Goal: Task Accomplishment & Management: Complete application form

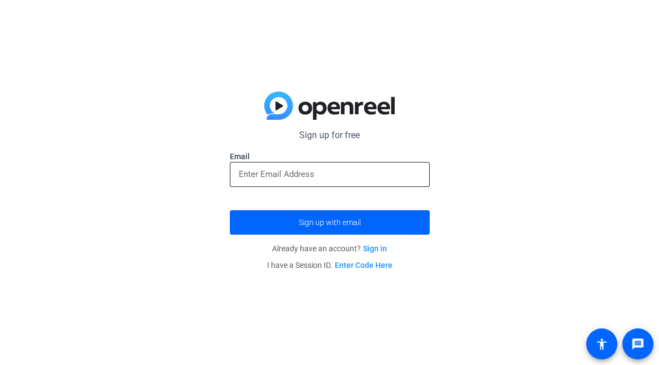
click at [348, 170] on input "email" at bounding box center [330, 174] width 182 height 13
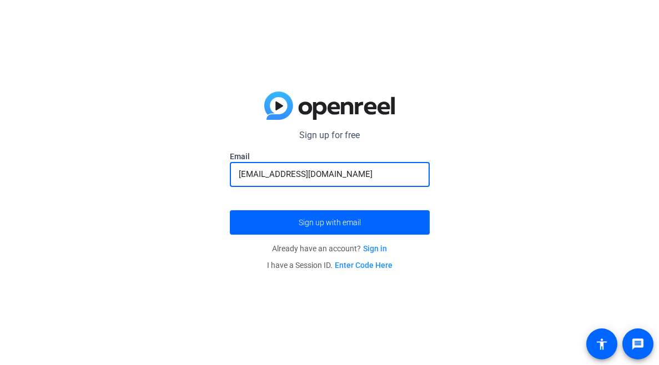
type input "[EMAIL_ADDRESS][DOMAIN_NAME]"
click at [529, 79] on div "Sign up for free Email [EMAIL_ADDRESS][DOMAIN_NAME] Sign up with email Already …" at bounding box center [329, 182] width 659 height 365
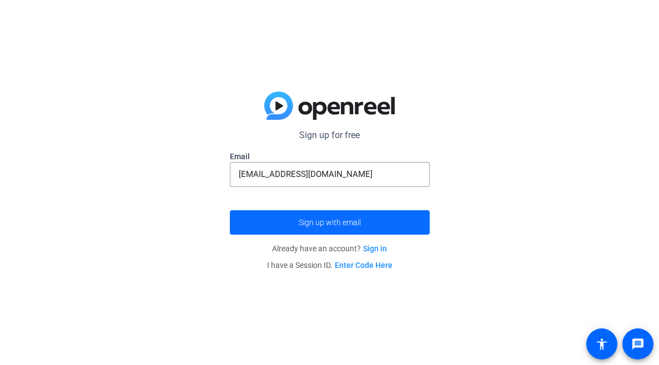
click at [370, 219] on span "submit" at bounding box center [330, 222] width 200 height 27
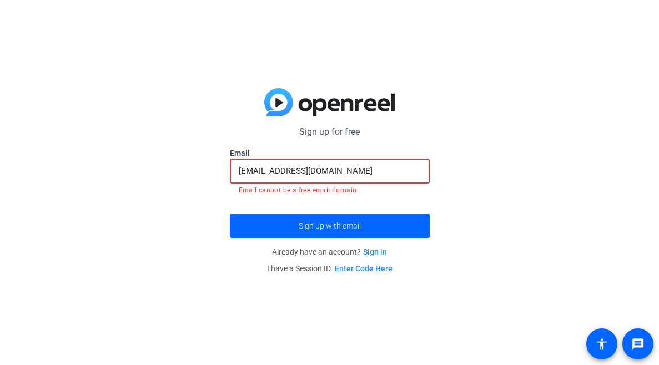
drag, startPoint x: 338, startPoint y: 174, endPoint x: 22, endPoint y: 175, distance: 316.8
click at [22, 175] on div "Sign up for free Email [EMAIL_ADDRESS][DOMAIN_NAME] Email cannot be a free emai…" at bounding box center [329, 182] width 659 height 365
click at [459, 37] on div "Sign up for free Email [EMAIL_ADDRESS][DOMAIN_NAME] Email cannot be a free emai…" at bounding box center [329, 182] width 659 height 365
click at [315, 169] on input "[EMAIL_ADDRESS][DOMAIN_NAME]" at bounding box center [330, 170] width 182 height 13
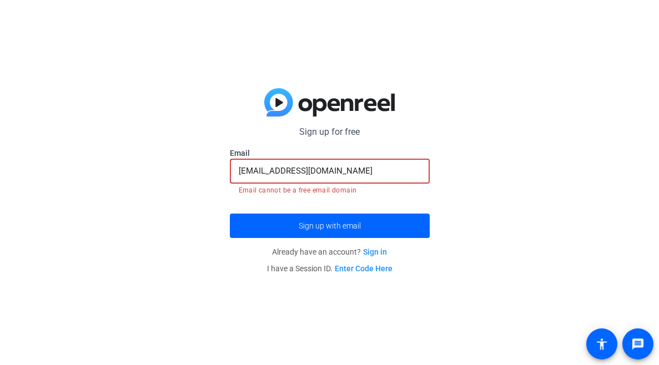
click at [315, 169] on input "[EMAIL_ADDRESS][DOMAIN_NAME]" at bounding box center [330, 170] width 182 height 13
click at [315, 169] on input "funpdxguy99@gmail.com" at bounding box center [330, 170] width 182 height 13
